Goal: Complete application form: Complete application form

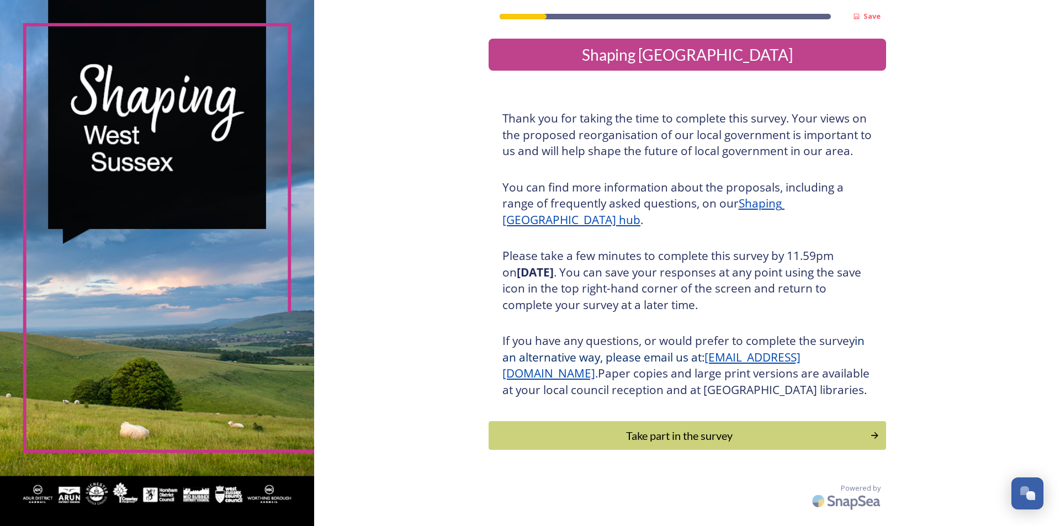
scroll to position [4, 0]
click at [703, 440] on div "Take part in the survey" at bounding box center [679, 435] width 373 height 17
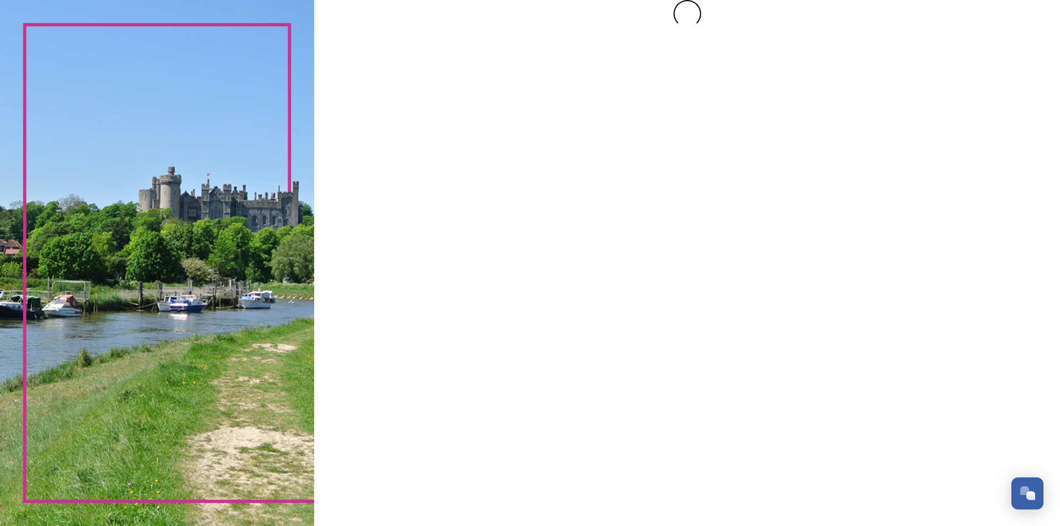
scroll to position [0, 0]
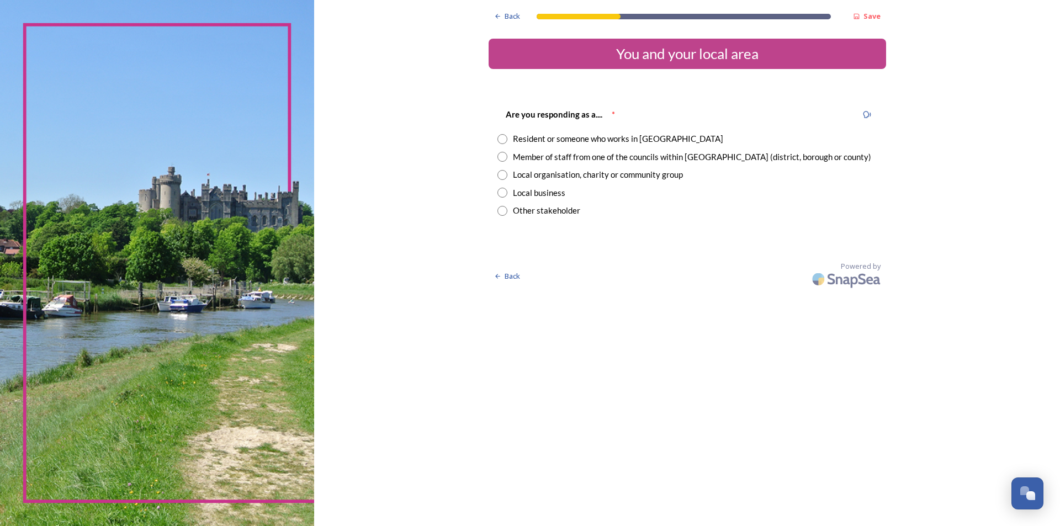
click at [503, 157] on input "radio" at bounding box center [503, 157] width 10 height 10
radio input "true"
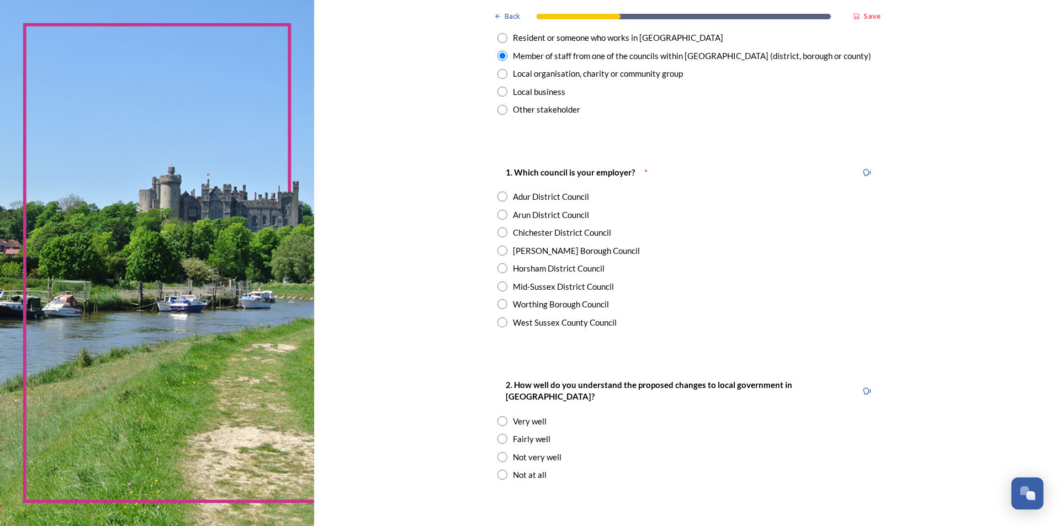
scroll to position [110, 0]
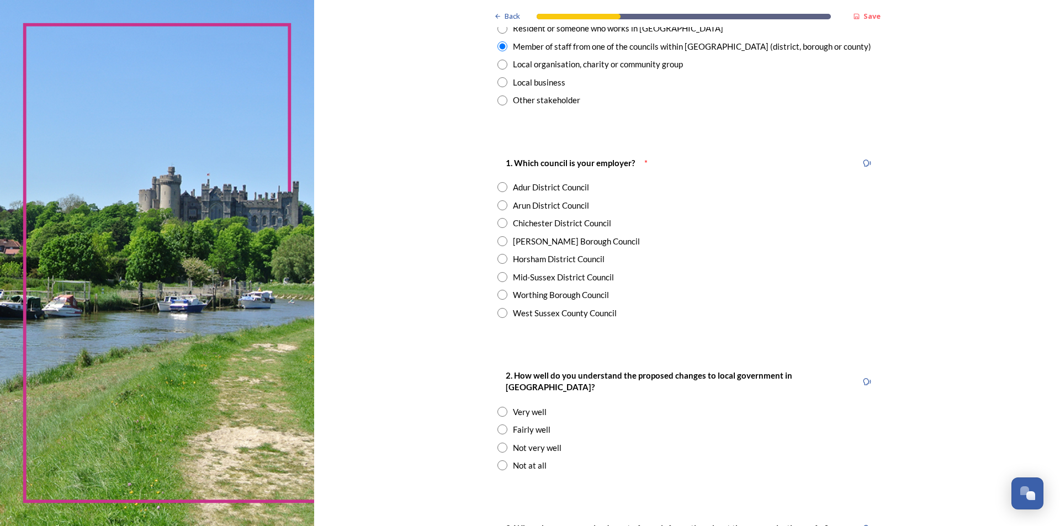
click at [501, 258] on input "radio" at bounding box center [503, 259] width 10 height 10
radio input "true"
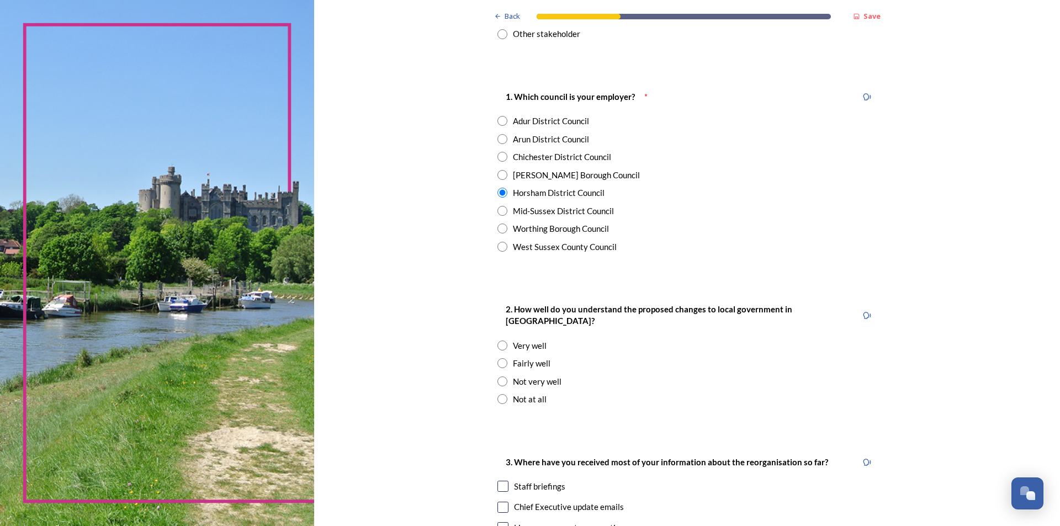
scroll to position [276, 0]
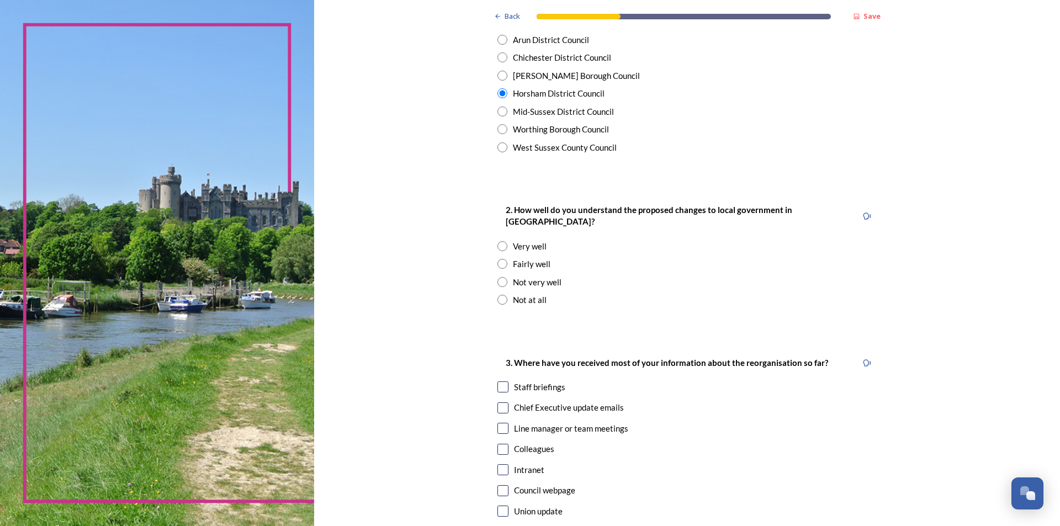
click at [499, 277] on input "radio" at bounding box center [503, 282] width 10 height 10
radio input "true"
click at [499, 259] on input "radio" at bounding box center [503, 264] width 10 height 10
radio input "true"
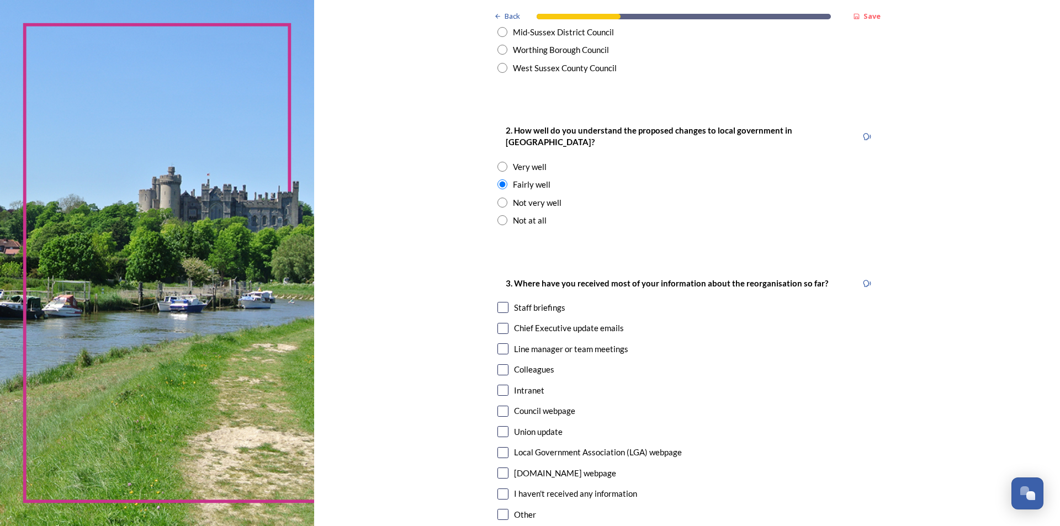
scroll to position [471, 0]
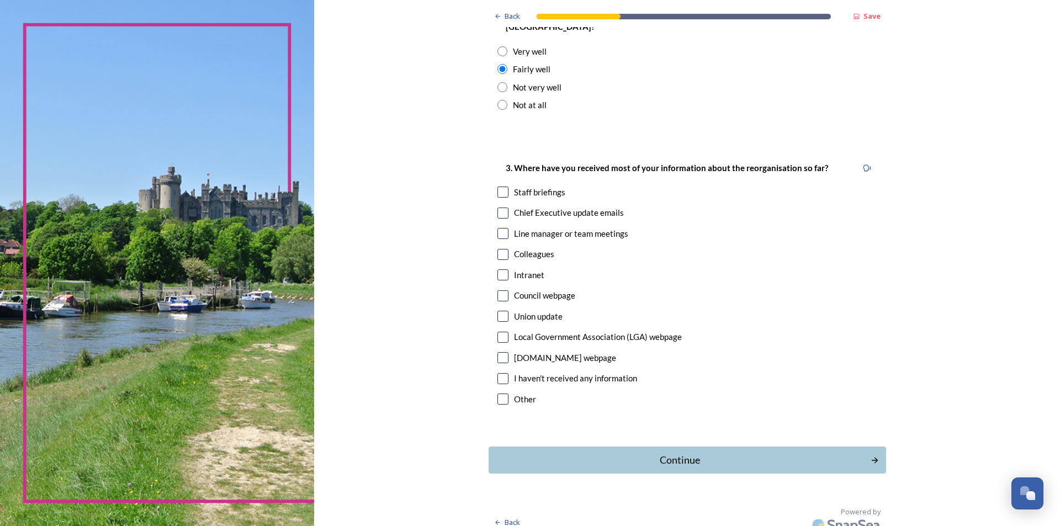
click at [501, 187] on input "checkbox" at bounding box center [503, 192] width 11 height 11
checkbox input "true"
click at [657, 457] on button "Continue" at bounding box center [688, 460] width 402 height 27
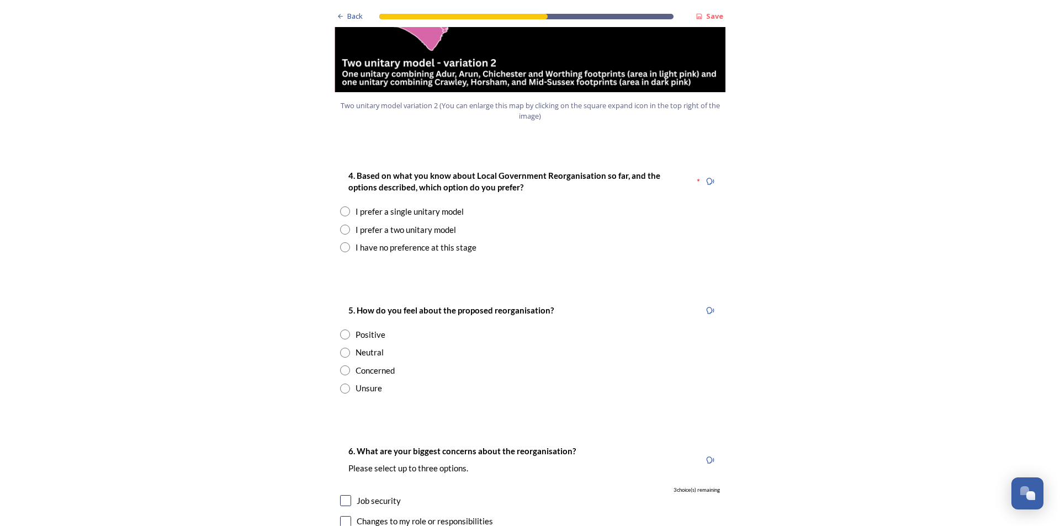
scroll to position [1381, 0]
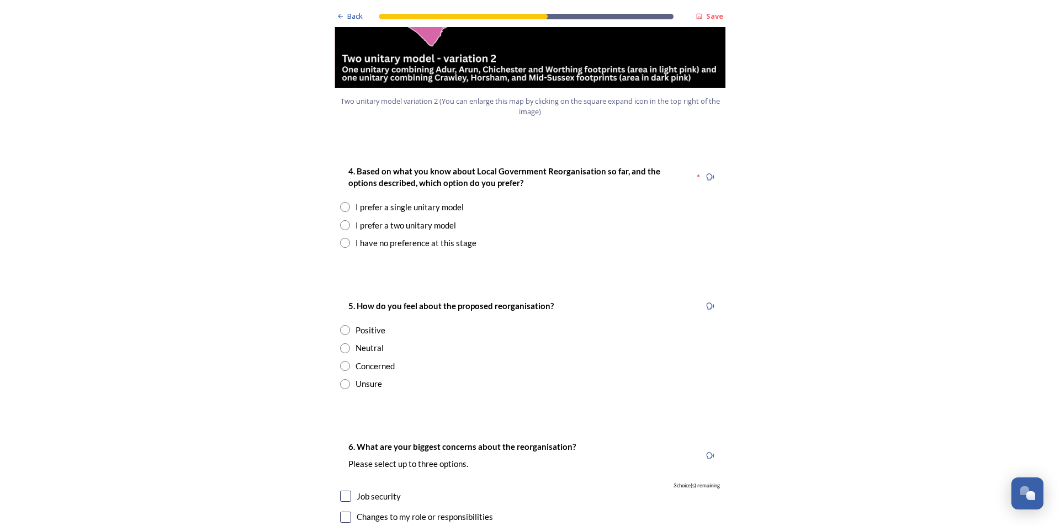
click at [340, 220] on input "radio" at bounding box center [345, 225] width 10 height 10
radio input "true"
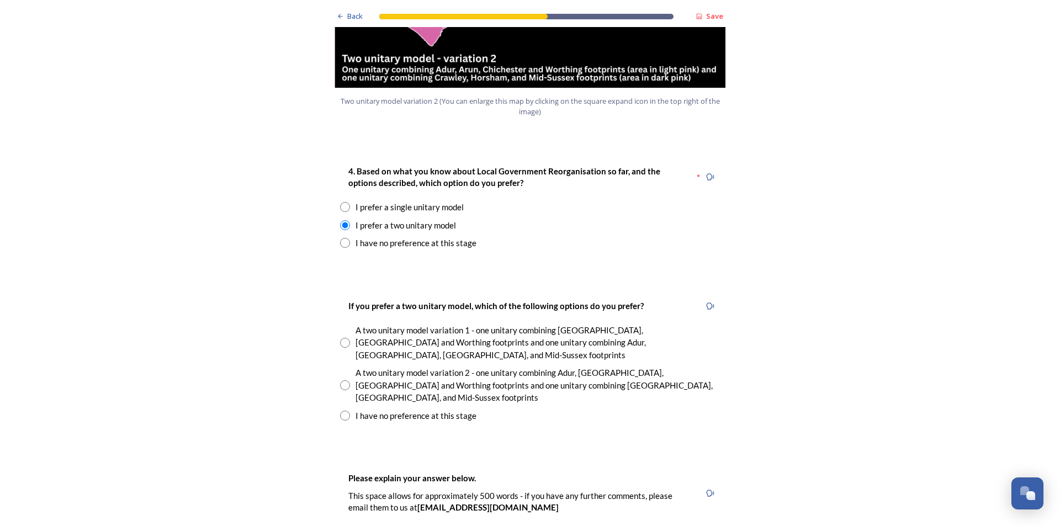
click at [341, 381] on input "radio" at bounding box center [345, 386] width 10 height 10
radio input "true"
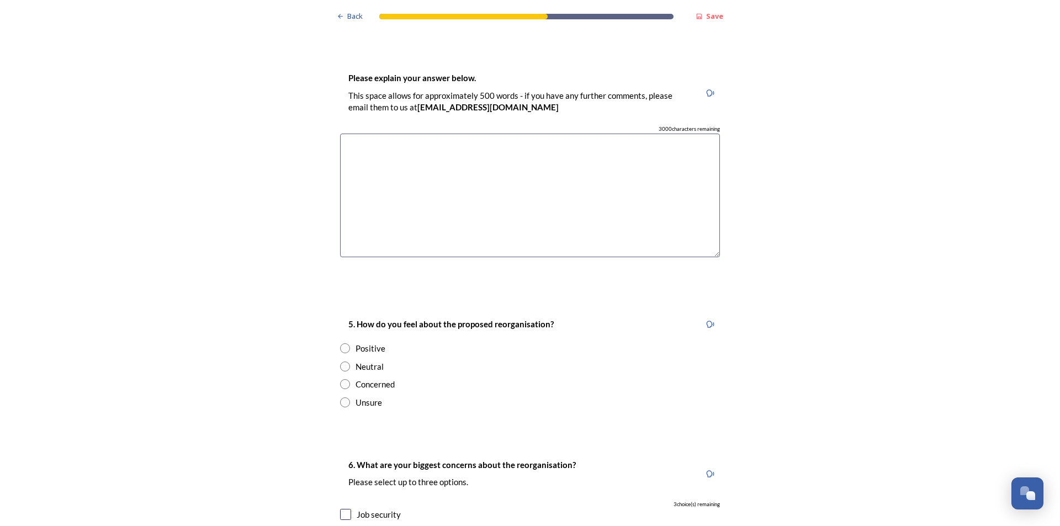
scroll to position [1712, 0]
